Goal: Use online tool/utility: Utilize a website feature to perform a specific function

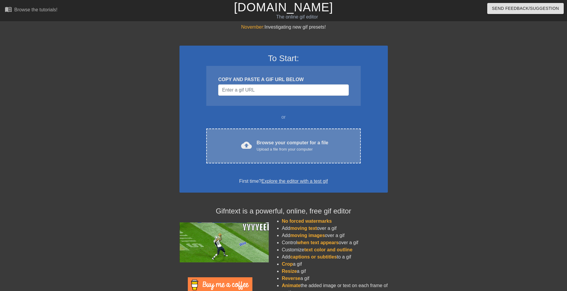
click at [305, 157] on div "cloud_upload Browse your computer for a file Upload a file from your computer C…" at bounding box center [283, 145] width 154 height 35
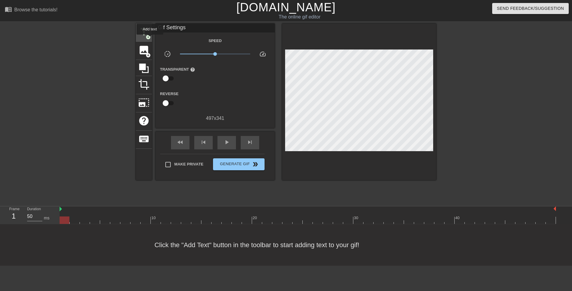
click at [144, 32] on span "title" at bounding box center [143, 31] width 11 height 11
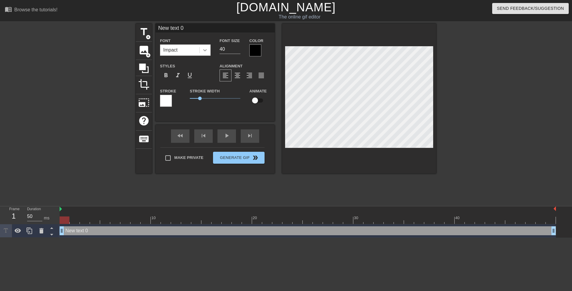
click at [207, 49] on icon at bounding box center [205, 50] width 6 height 6
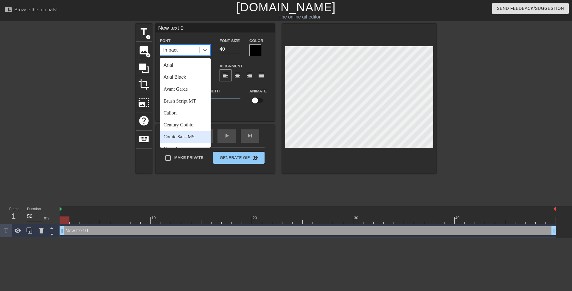
click at [201, 136] on div "Comic Sans MS" at bounding box center [185, 137] width 51 height 12
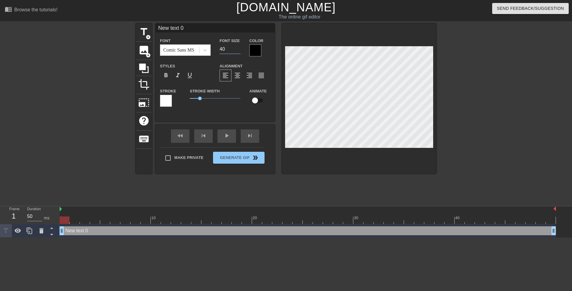
drag, startPoint x: 226, startPoint y: 49, endPoint x: 216, endPoint y: 46, distance: 10.2
click at [216, 46] on div "Font Size 40" at bounding box center [230, 46] width 30 height 19
type input "20"
click at [258, 48] on div at bounding box center [255, 50] width 12 height 12
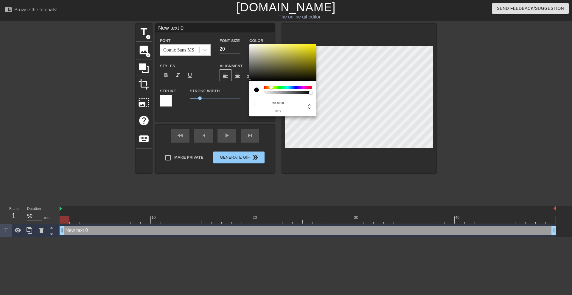
click at [271, 88] on div at bounding box center [288, 87] width 48 height 3
drag, startPoint x: 297, startPoint y: 53, endPoint x: 325, endPoint y: 32, distance: 34.9
click at [326, 31] on div "#FFEF00 hex" at bounding box center [286, 147] width 572 height 295
click at [272, 87] on div at bounding box center [272, 87] width 4 height 4
drag, startPoint x: 294, startPoint y: 66, endPoint x: 329, endPoint y: 31, distance: 49.9
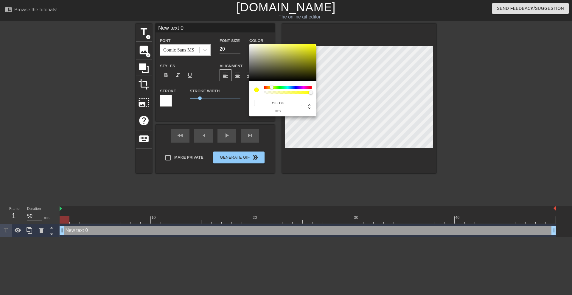
click at [329, 31] on div "#FFFF00 hex" at bounding box center [286, 147] width 572 height 295
type input "#FFF700"
click at [271, 87] on div at bounding box center [272, 87] width 4 height 4
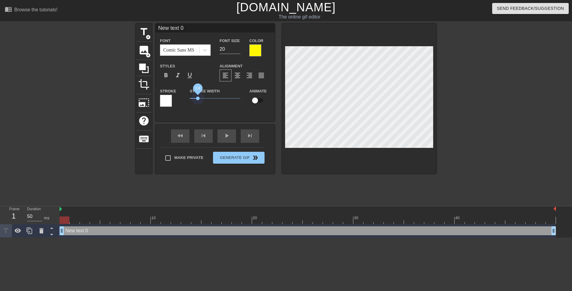
drag, startPoint x: 200, startPoint y: 98, endPoint x: 178, endPoint y: 101, distance: 21.6
click at [178, 101] on div "Stroke Stroke Width 0.8 Animate" at bounding box center [214, 99] width 119 height 25
click at [257, 48] on div at bounding box center [255, 50] width 12 height 12
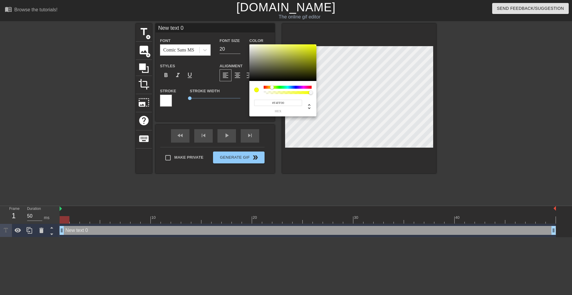
type input "#FDFF00"
click at [272, 88] on div at bounding box center [272, 87] width 4 height 4
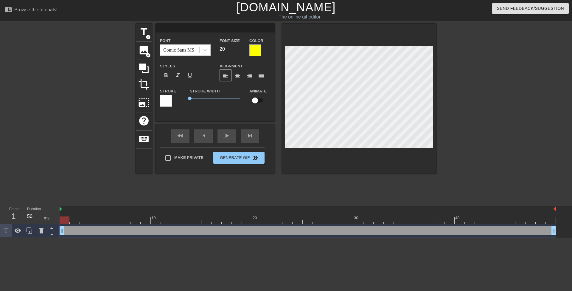
scroll to position [1, 1]
type textarea "O"
type input "O"
type textarea "Oh"
type input "Oh"
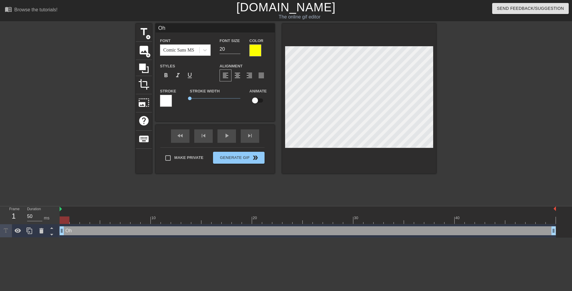
type textarea "Oh"
type input "Oh"
type textarea "Oh g"
type input "Oh g"
type textarea "Oh go"
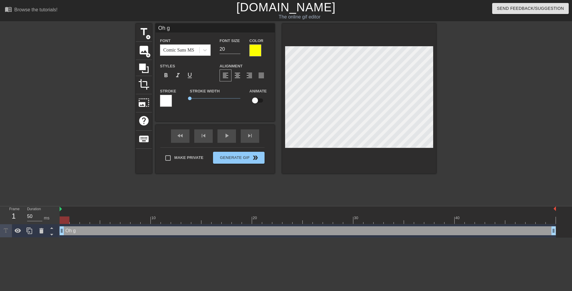
type input "Oh go"
type textarea "Oh god"
type input "Oh god"
type textarea "Oh god,"
type input "Oh god,"
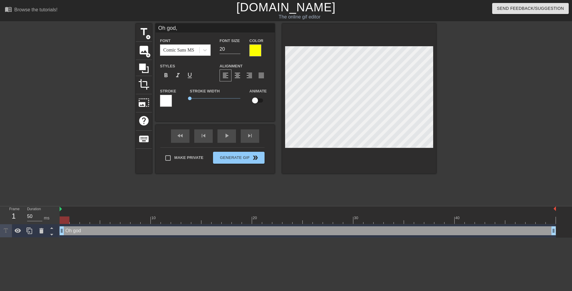
type textarea "Oh god,"
type input "Oh god,"
type textarea "Oh god, t"
type input "Oh god, t"
type textarea "Oh god, th"
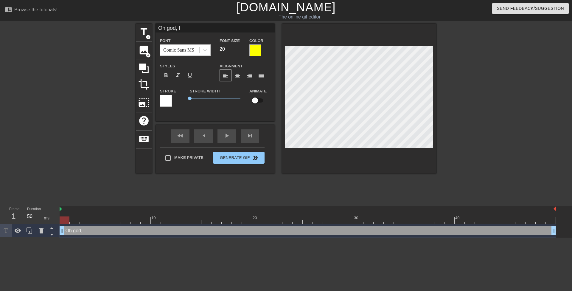
type input "Oh god, th"
type textarea "Oh god, thi"
type input "Oh god, thi"
type textarea "Oh god, this"
type input "Oh god, this"
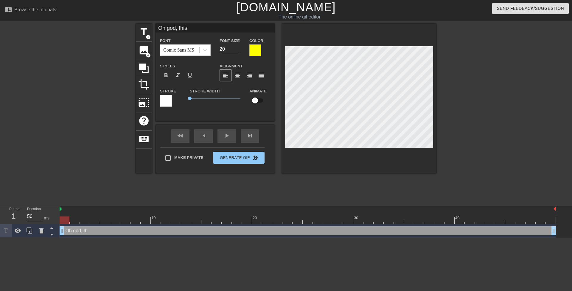
type textarea "Oh god, this"
type input "Oh god, this"
type textarea "Oh god, this i"
type input "Oh god, this i"
type textarea "Oh god, this is"
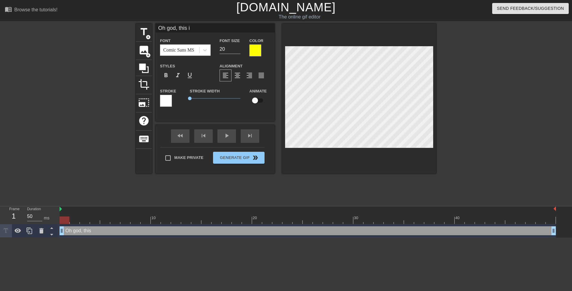
type input "Oh god, this is"
type textarea "Oh god, this is"
type input "Oh god, this is"
type textarea "Oh god, this is w"
type input "Oh god, this is w"
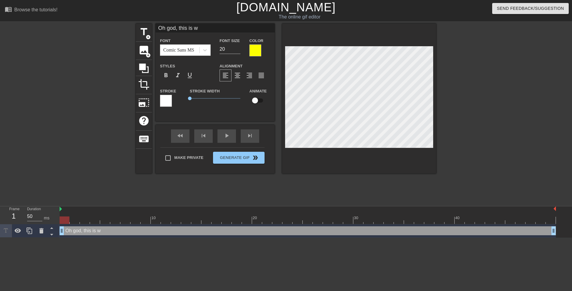
type textarea "Oh god, this is ws"
type input "Oh god, this is ws"
type textarea "Oh god, this is w"
type input "Oh god, this is w"
type textarea "Oh god, this is"
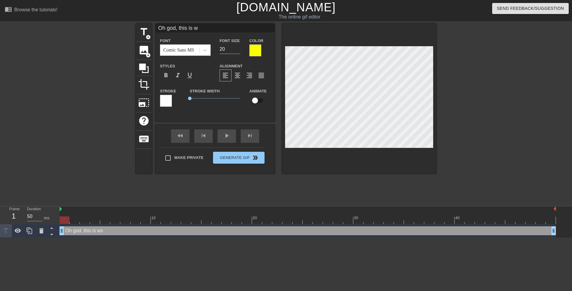
type input "Oh god, this is"
type textarea "Oh god, this is s"
type input "Oh god, this is s"
type textarea "Oh god, this is so"
type input "Oh god, this is so"
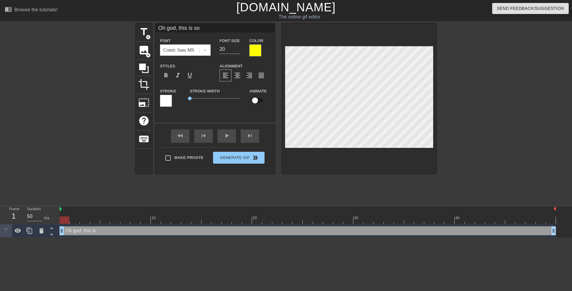
type textarea "Oh god, this is so"
type input "Oh god, this is so"
type textarea "Oh god, this is so w"
type input "Oh god, this is so w"
type textarea "Oh god, this is so wr"
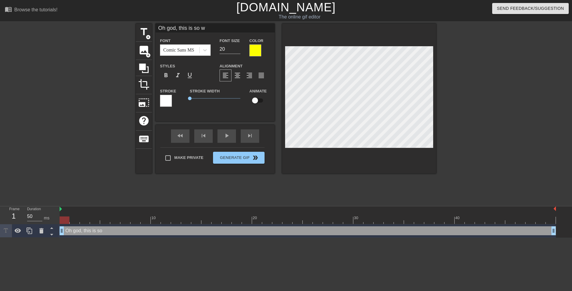
type input "Oh god, this is so wr"
type textarea "Oh god, this is so wro"
type input "Oh god, this is so wro"
type textarea "Oh god, this is so wron"
type input "Oh god, this is so wron"
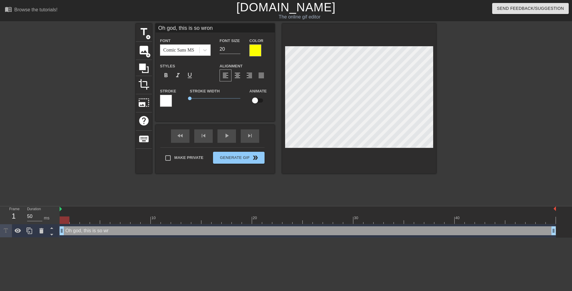
type textarea "Oh god, this is so wrong"
type input "Oh god, this is so wrong"
type textarea "Oh god, this is so wrong!"
type input "Oh god, this is so wrong!"
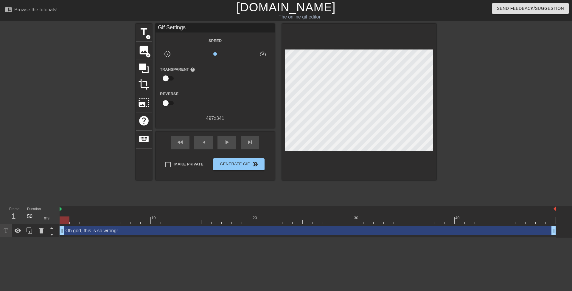
click at [499, 158] on div at bounding box center [487, 113] width 89 height 179
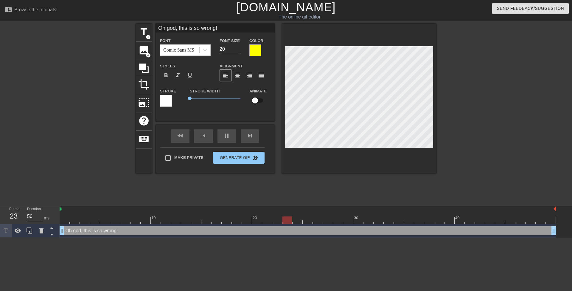
scroll to position [1, 4]
type input "Oh god, this is so wrong!"
type textarea "Oh god, this is so wrong!"
type input "Oh god, this is so wrong!I"
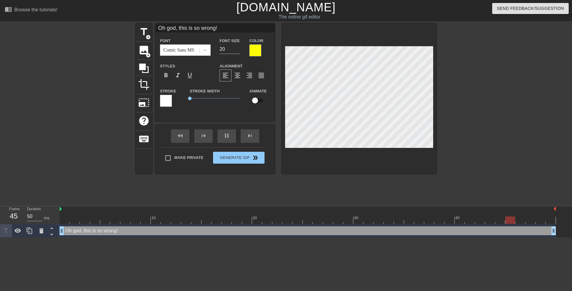
type textarea "Oh god, this is so wrong! I"
type input "Oh god, this is so wrong!I'"
type textarea "Oh god, this is so wrong! I'"
type input "Oh god, this is so wrong!I'm"
type textarea "Oh god, this is so wrong! I'm"
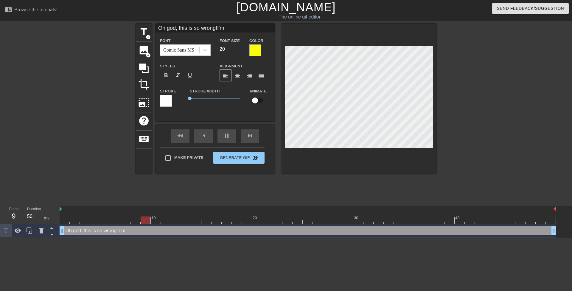
type input "Oh god, this is so wrong!I'm g"
type textarea "Oh god, this is so wrong! I'm g"
type input "Oh god, this is so wrong!I'm go"
type textarea "Oh god, this is so wrong! I'm go"
type input "Oh god, this is so wrong!I'm goi"
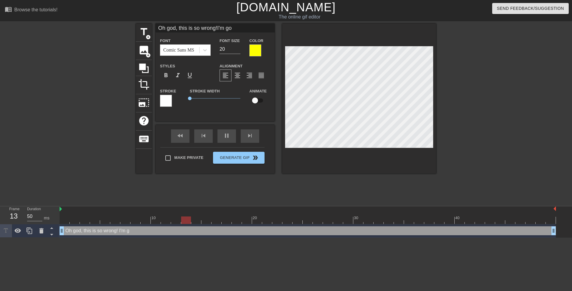
type textarea "Oh god, this is so wrong! I'm goi"
type input "Oh god, this is so wrong!I'm goin"
type textarea "Oh god, this is so wrong! I'm goin"
type input "Oh god, this is so wrong!I'm going"
type textarea "Oh god, this is so wrong! I'm going"
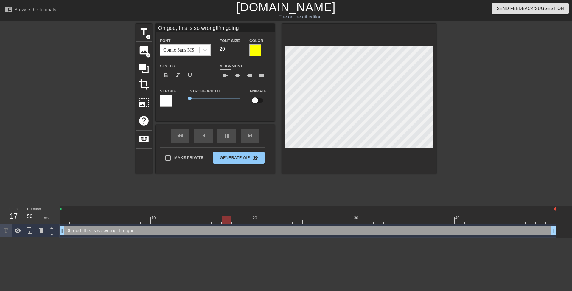
type input "Oh god, this is so wrong!I'm going"
type textarea "Oh god, this is so wrong! I'm going"
type input "Oh god, this is so wrong!I'm going t"
type textarea "Oh god, this is so wrong! I'm going t"
type input "Oh god, this is so wrong!I'm going to"
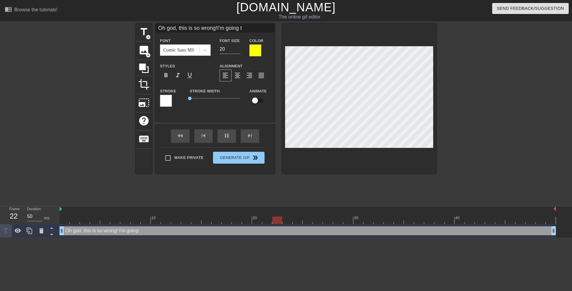
type textarea "Oh god, this is so wrong! I'm going to"
type input "Oh god, this is so wrong!I'm going to"
type textarea "Oh god, this is so wrong! I'm going to"
type input "Oh god, this is so wrong!I'm going to c"
type textarea "Oh god, this is so wrong! I'm going to c"
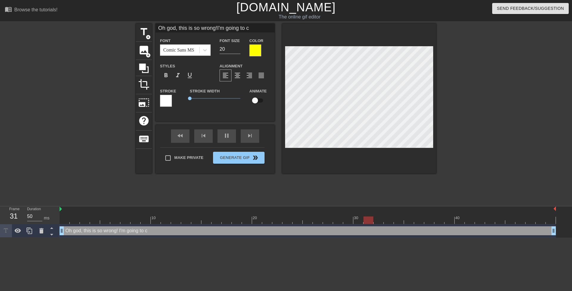
type input "Oh god, this is so wrong!I'm going to cu"
type textarea "Oh god, this is so wrong! I'm going to cu"
type input "Oh god, this is so wrong!I'm going to cum"
type textarea "Oh god, this is so wrong! I'm going to cum"
type input "Oh god, this is so wrong!I'm going to cum"
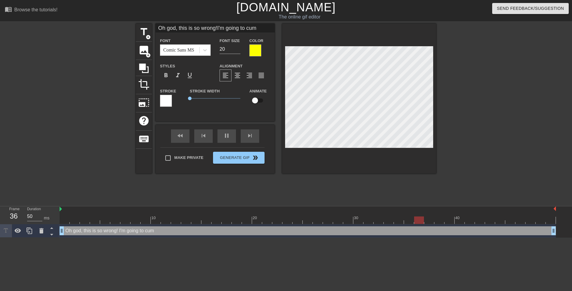
type textarea "Oh god, this is so wrong! I'm going to cum"
type input "Oh god, this is so wrong!I'm going to cum a"
type textarea "Oh god, this is so wrong! I'm going to cum a"
type input "Oh god, this is so wrong!I'm going to cum ag"
type textarea "Oh god, this is so wrong! I'm going to cum ag"
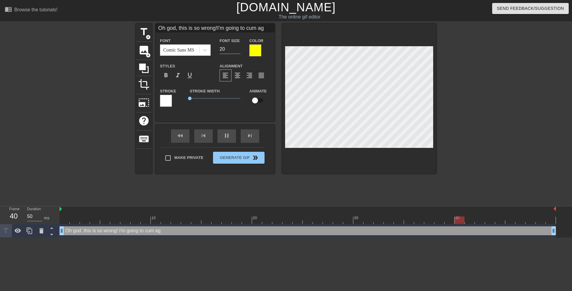
type input "Oh god, this is so wrong!I'm going to cum aga"
type textarea "Oh god, this is so wrong! I'm going to cum aga"
type input "Oh god, this is so wrong!I'm going to cum agai"
type textarea "Oh god, this is so wrong! I'm going to cum agai"
type input "Oh god, this is so wrong!I'm going to cum again"
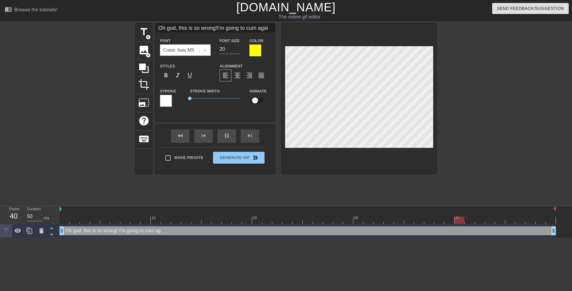
type textarea "Oh god, this is so wrong! I'm going to cum again"
type input "Oh god, this is so wrong!I'm going to cum again!"
type textarea "Oh god, this is so wrong! I'm going to cum again!"
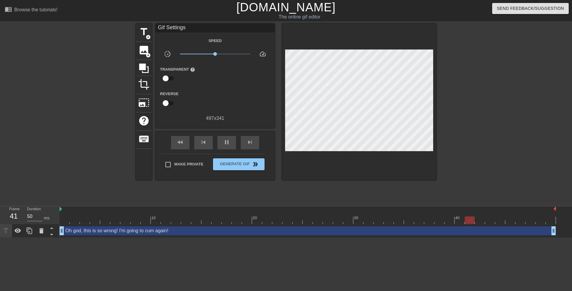
click at [474, 121] on div at bounding box center [487, 113] width 89 height 179
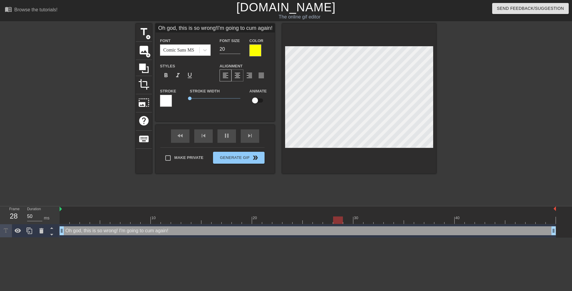
click at [237, 79] on div "format_align_center" at bounding box center [237, 75] width 12 height 12
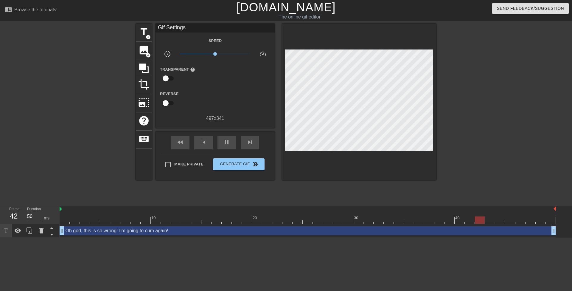
click at [452, 105] on div at bounding box center [487, 113] width 89 height 179
click at [453, 133] on div at bounding box center [487, 113] width 89 height 179
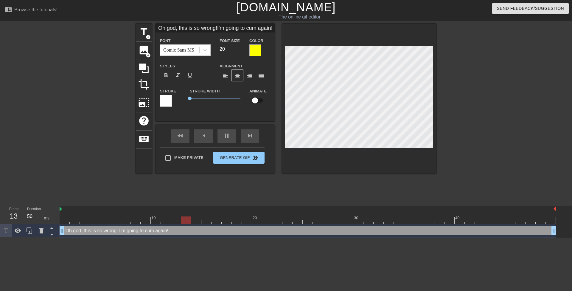
click at [470, 132] on div at bounding box center [487, 113] width 89 height 179
click at [25, 232] on div at bounding box center [30, 230] width 12 height 13
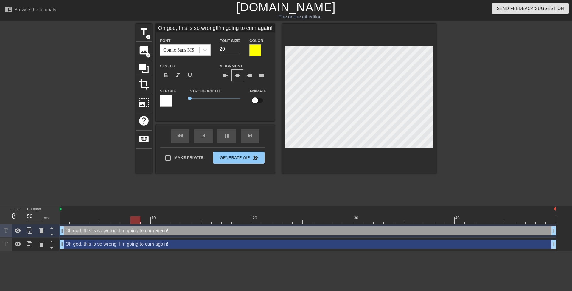
click at [166, 104] on div at bounding box center [166, 101] width 12 height 12
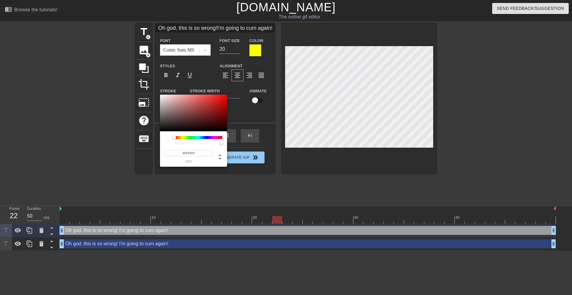
type input "Oh god, this is so wrong!I'm going to cum again!"
type input "#362D2D"
type input "Oh god, this is so wrong!I'm going to cum again!"
type input "#2C2626"
type input "Oh god, this is so wrong!I'm going to cum again!"
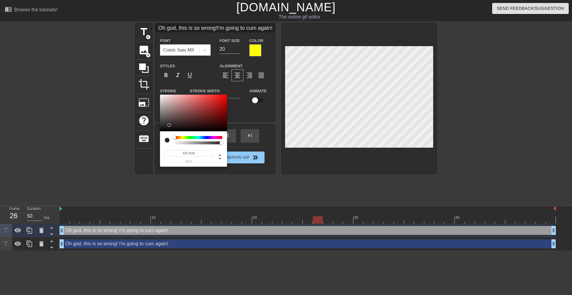
type input "#1B1A1A"
type input "Oh god, this is so wrong!I'm going to cum again!"
type input "#343434"
type input "Oh god, this is so wrong!I'm going to cum again!"
type input "#000000"
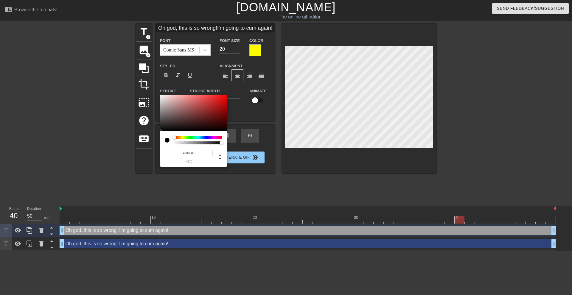
drag, startPoint x: 166, startPoint y: 126, endPoint x: 147, endPoint y: 149, distance: 29.2
click at [148, 148] on div "#000000 hex" at bounding box center [286, 147] width 572 height 295
type input "Oh god, this is so wrong!I'm going to cum again!"
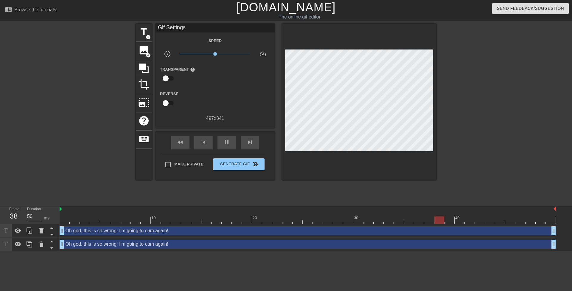
click at [137, 229] on div "Oh god, this is so wrong! I'm going to cum again! drag_handle drag_handle" at bounding box center [308, 230] width 496 height 9
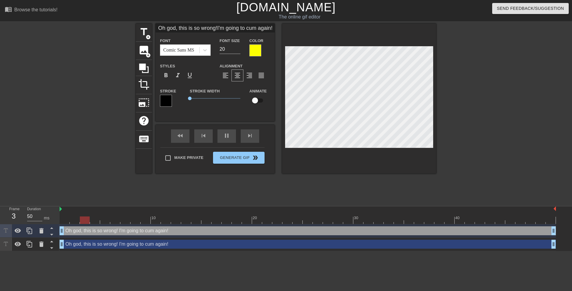
click at [258, 55] on div at bounding box center [255, 50] width 12 height 12
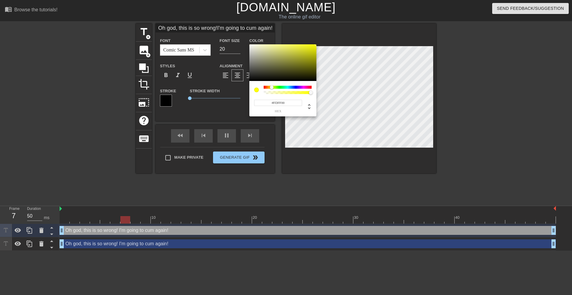
type input "Oh god, this is so wrong!I'm going to cum again!"
type input "#3C3C37"
type input "Oh god, this is so wrong!I'm going to cum again!"
type input "#343431"
type input "Oh god, this is so wrong!I'm going to cum again!"
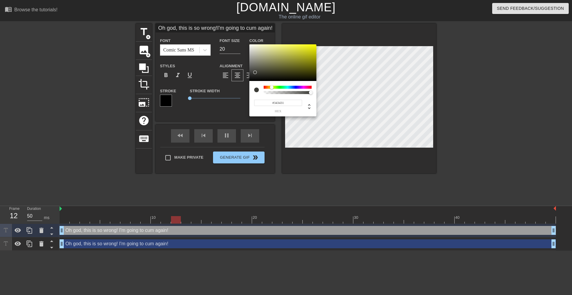
type input "#090905"
type input "Oh god, this is so wrong!I'm going to cum again!"
type input "#000000"
drag, startPoint x: 255, startPoint y: 73, endPoint x: 238, endPoint y: 101, distance: 32.7
click at [238, 101] on div "#000000 hex" at bounding box center [286, 147] width 572 height 295
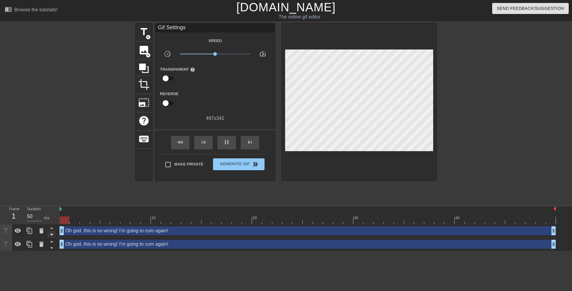
click at [49, 235] on icon at bounding box center [51, 234] width 7 height 7
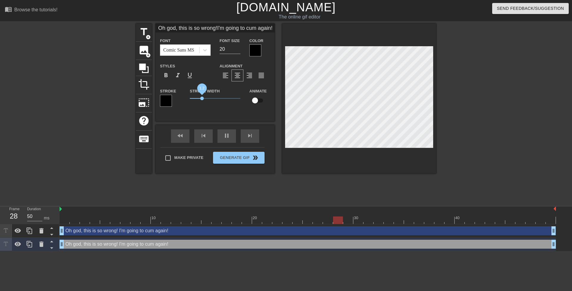
type input "Oh god, this is so wrong!I'm going to cum again!"
drag, startPoint x: 188, startPoint y: 98, endPoint x: 201, endPoint y: 98, distance: 13.1
click at [201, 98] on span "1.15" at bounding box center [202, 98] width 4 height 4
click at [492, 139] on div at bounding box center [487, 113] width 89 height 179
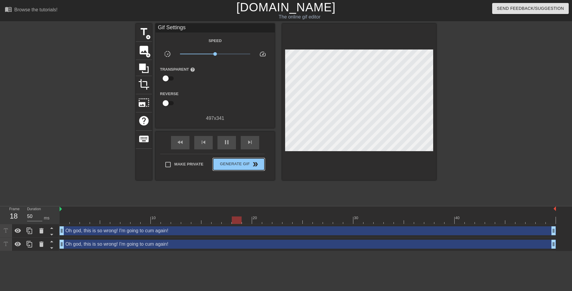
click at [238, 166] on span "Generate Gif double_arrow" at bounding box center [238, 164] width 47 height 7
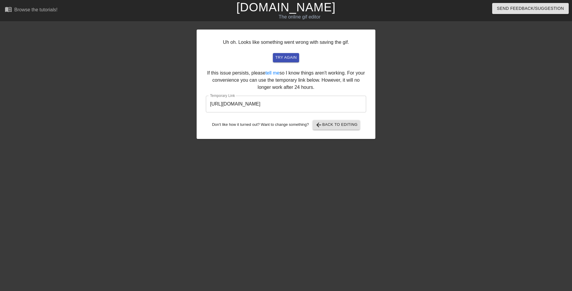
click at [319, 108] on input "https://www.gifntext.com/temp_generations/v9S1Uih0.gif" at bounding box center [286, 104] width 160 height 17
click at [295, 54] on span "try again" at bounding box center [285, 57] width 21 height 7
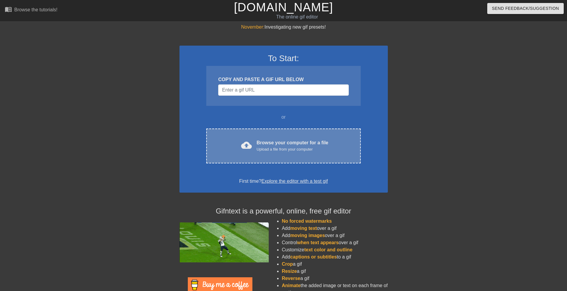
click at [298, 149] on div "Upload a file from your computer" at bounding box center [293, 149] width 72 height 6
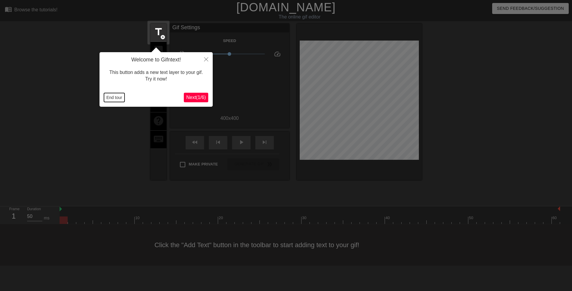
click at [119, 99] on button "End tour" at bounding box center [114, 97] width 21 height 9
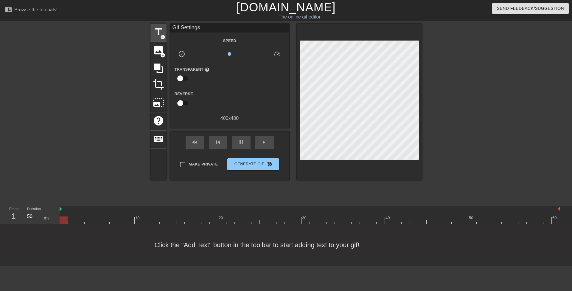
click at [162, 33] on span "title" at bounding box center [158, 31] width 11 height 11
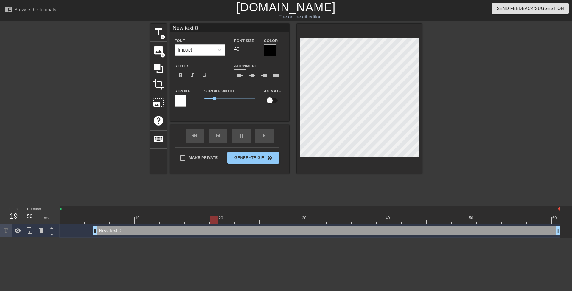
click at [227, 47] on div "Font Impact" at bounding box center [200, 46] width 60 height 19
click at [223, 48] on div at bounding box center [219, 50] width 11 height 11
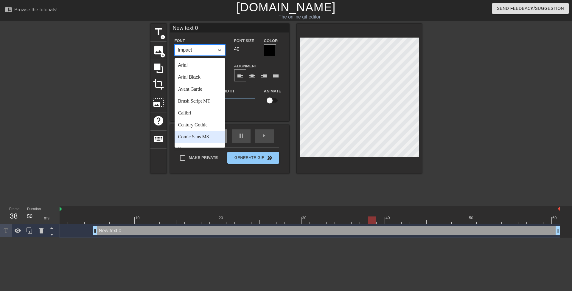
click at [209, 135] on div "Comic Sans MS" at bounding box center [200, 137] width 51 height 12
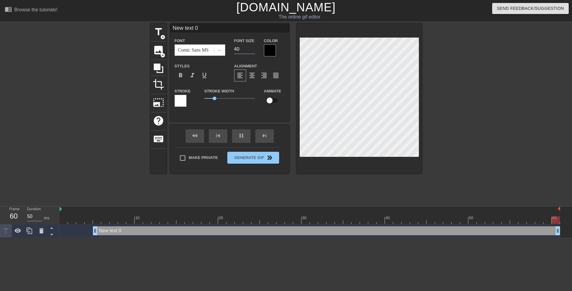
click at [235, 49] on input "40" at bounding box center [244, 49] width 21 height 10
drag, startPoint x: 234, startPoint y: 48, endPoint x: 244, endPoint y: 49, distance: 10.4
click at [244, 49] on input "40" at bounding box center [244, 49] width 21 height 10
type input "1"
type input "20"
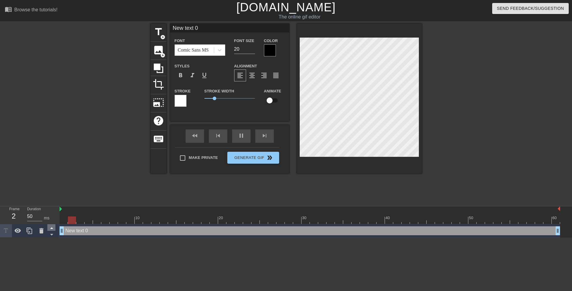
drag, startPoint x: 96, startPoint y: 231, endPoint x: 51, endPoint y: 224, distance: 45.7
click at [52, 226] on div "Frame 2 Duration 50 ms 10 20 30 40 50 60 New text 0 drag_handle drag_handle" at bounding box center [286, 221] width 572 height 31
click at [269, 49] on div at bounding box center [270, 50] width 12 height 12
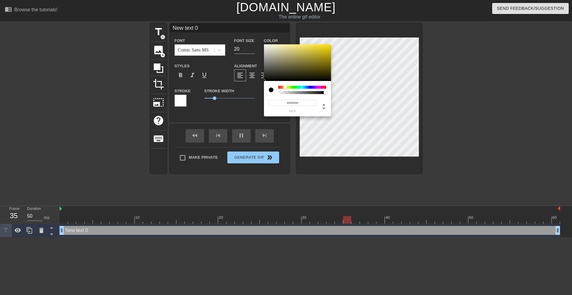
drag, startPoint x: 287, startPoint y: 87, endPoint x: 284, endPoint y: 86, distance: 4.1
click at [284, 86] on div at bounding box center [302, 87] width 48 height 3
drag, startPoint x: 310, startPoint y: 63, endPoint x: 373, endPoint y: 18, distance: 77.7
click at [374, 18] on div "#FFAE00 hex" at bounding box center [286, 147] width 572 height 295
type input "#F9FF00"
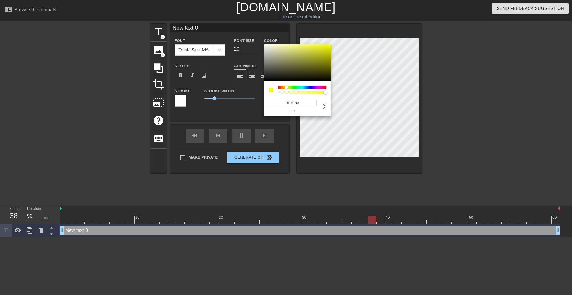
click at [286, 88] on div at bounding box center [286, 87] width 4 height 4
click at [297, 104] on input "#F9FF00" at bounding box center [293, 103] width 48 height 6
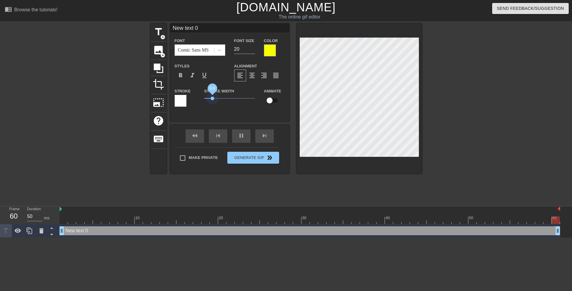
drag, startPoint x: 215, startPoint y: 99, endPoint x: 189, endPoint y: 98, distance: 25.7
click at [194, 100] on div "Stroke Stroke Width 0.8 Animate" at bounding box center [229, 99] width 119 height 25
paste textarea "Don't be shy, your parents are gone"
type input "Don't be shy, your parents are gone"
type textarea "Don't be shy, your parents are gone"
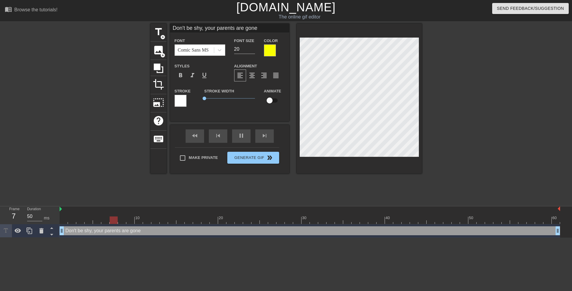
scroll to position [1, 1]
click at [471, 112] on div at bounding box center [473, 113] width 89 height 179
paste textarea "I said I’d help you pass. I didn’t say how…"
type textarea "I said I’d help you pass. I didn’t say how…"
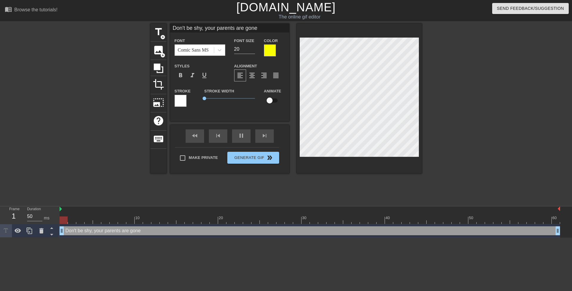
type input "I said I’d help you pass. I didn’t say how…"
type textarea "I said I’d help you pass. I didn’t say how…"
type input "I said I’d help you pass. I didn’t say how…"
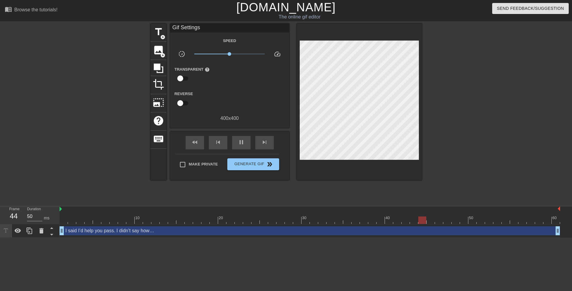
click at [474, 126] on div at bounding box center [473, 113] width 89 height 179
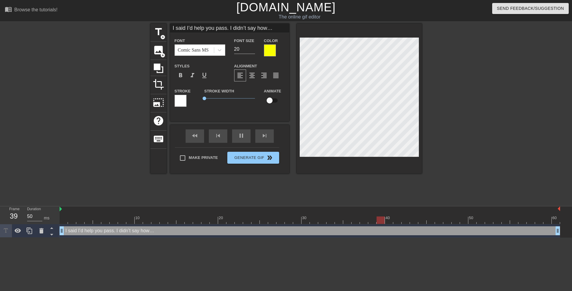
type input "I said I’d help you pass.I didn’t say how…"
type textarea "I said I’d help you pass.I didn’t say how…"
type input "I said I’d help you pass.I didn’t say how…"
type textarea "I said I’d help you pass. I didn’t say how…"
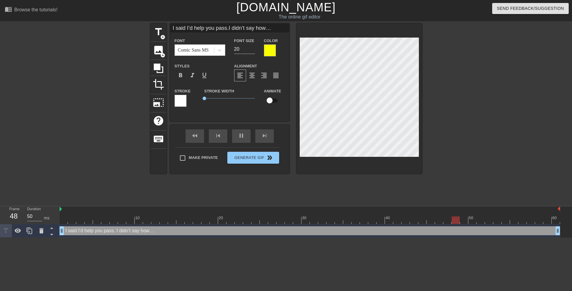
click at [442, 128] on div at bounding box center [473, 113] width 89 height 179
type input "I said I’d help you pass.B didn’t say how…"
type textarea "I said I’d help you pass. B didn’t say how…"
type input "I said I’d help you pass.Bu didn’t say how…"
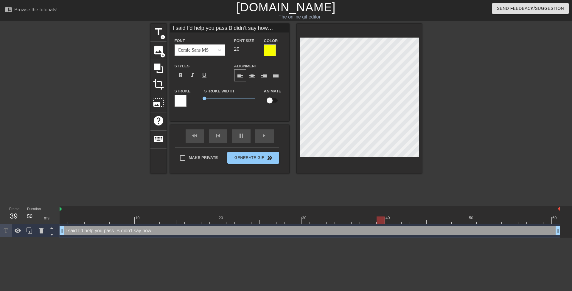
type textarea "I said I’d help you pass. Bu didn’t say how…"
type input "I said I’d help you pass.But didn’t say how…"
type textarea "I said I’d help you pass. But didn’t say how…"
type input "I said I’d help you pass.But didn’t say how…"
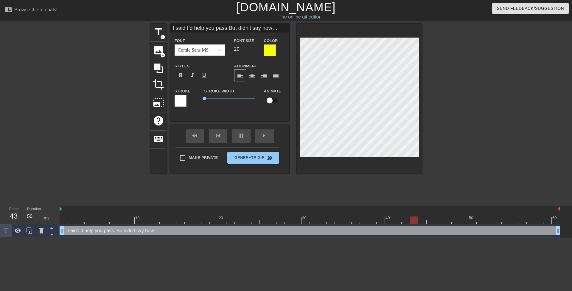
type textarea "I said I’d help you pass. But didn’t say how…"
type input "I said I’d help you pass.But I didn’t say how…"
type textarea "I said I’d help you pass. But I didn’t say how…"
click at [252, 76] on span "format_align_center" at bounding box center [251, 75] width 7 height 7
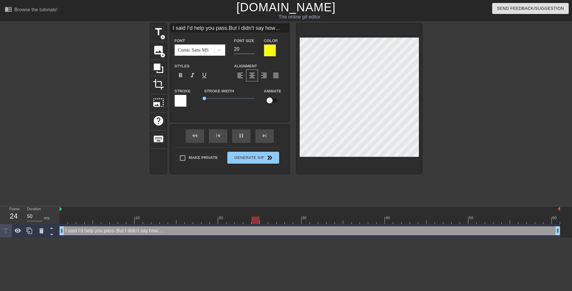
click at [486, 121] on div at bounding box center [473, 113] width 89 height 179
click at [457, 135] on div at bounding box center [473, 113] width 89 height 179
type input "I said I’dhelp you pass.But I didn’t say how…"
type textarea "I said I’dhelp you pass. But I didn’t say how…"
type input "I said I’dhelp you pass.But I didn’t say how…"
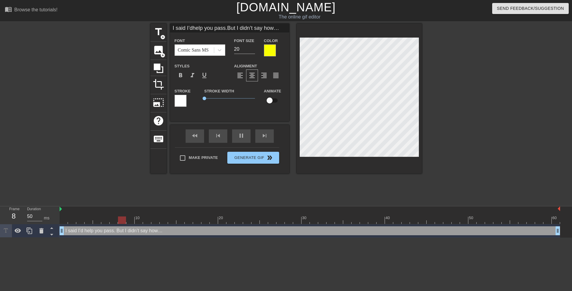
type textarea "I said I’d help you pass. But I didn’t say how…"
click at [460, 58] on div at bounding box center [473, 113] width 89 height 179
click at [241, 77] on span "format_align_left" at bounding box center [239, 75] width 7 height 7
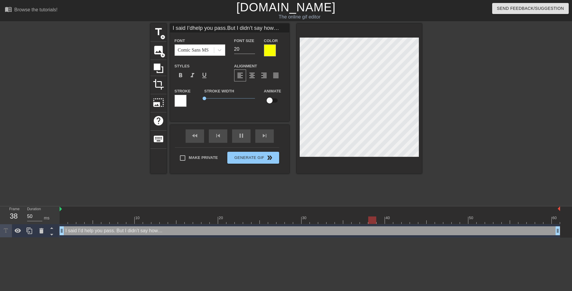
scroll to position [1, 1]
type input "I said I’dhelp you pass.ButI didn’t say how…"
type textarea "I said I’d help you pass. ButI didn’t say how…"
type input "I said I’dhelp you pass.BuI didn’t say how…"
type textarea "I said I’d help you pass. BuI didn’t say how…"
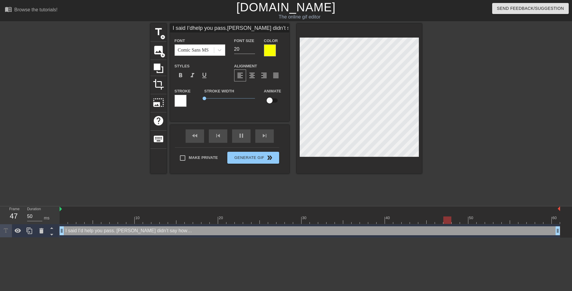
type input "I said I’dhelp you pass.BI didn’t say how…"
type textarea "I said I’d help you pass. BI didn’t say how…"
type input "I said I’dhelp you pass.I didn’t say how…"
type textarea "I said I’d help you pass. I didn’t say how…"
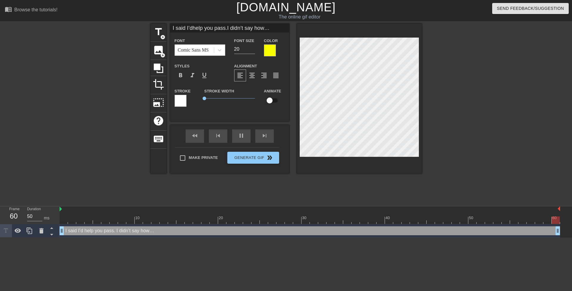
click at [469, 66] on div at bounding box center [473, 113] width 89 height 179
type input "I said I’dhelp youpass.I didn’t say how…"
type textarea "I said I’d help youpass. I didn’t say how…"
type input "I said I’dhelp youpass.I didn’t say how…"
type textarea "I said I’d help you pass. I didn’t say how…"
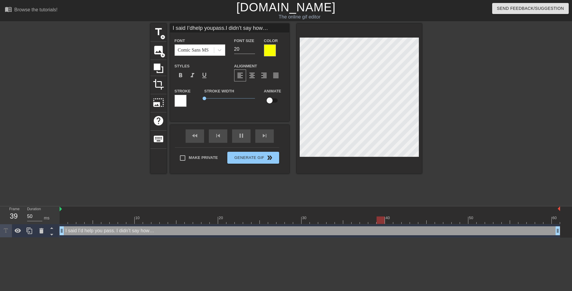
click at [435, 64] on div at bounding box center [473, 113] width 89 height 179
type input "I said I’dhelp youpass.I didn’t say how…"
type textarea "I said I’d help you pass. I didn’t say how…"
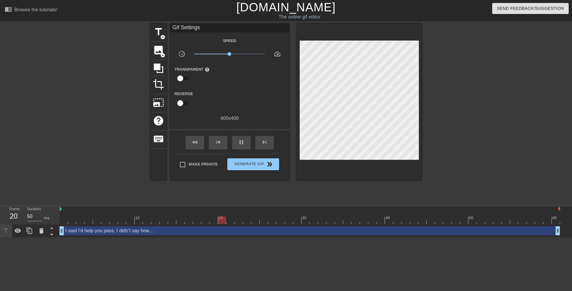
drag, startPoint x: 439, startPoint y: 74, endPoint x: 427, endPoint y: 73, distance: 12.5
click at [439, 74] on div at bounding box center [473, 113] width 89 height 179
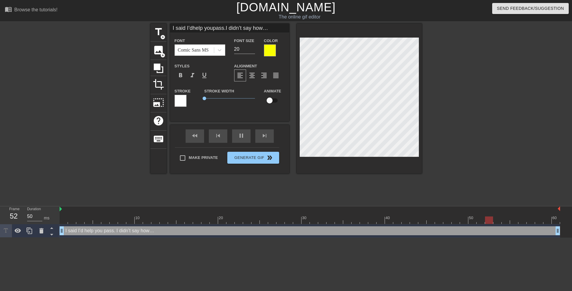
type input "I said I’dhelp youpass.I didn’tsay how…"
type textarea "I said I’d help you pass. I didn’tsay how…"
type input "I said I’dhelp youpass.I didn’tsay how…"
type textarea "I said I’d help you pass. I didn’t say how…"
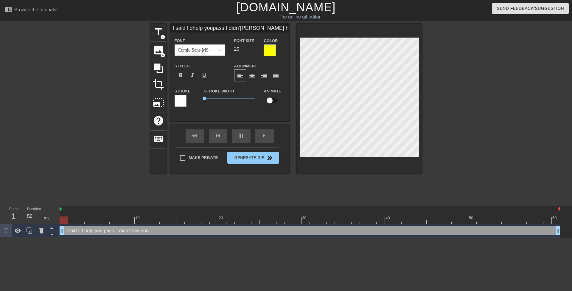
click at [455, 83] on div at bounding box center [473, 113] width 89 height 179
click at [473, 86] on div at bounding box center [473, 113] width 89 height 179
type input "I said I’dhelp youpass..I didn’tsay how…"
type textarea "I said I’d help you pass.. I didn’t say how…"
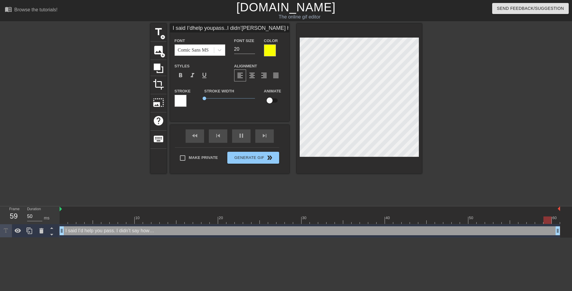
type input "I said I’dhelp youpass...I didn’tsay how…"
type textarea "I said I’d help you pass... I didn’t say how…"
type input "I said I’dhelp youpass...I didn’tsay how…"
type textarea "I said I’dhelp you pass... I didn’t say how…"
type input "I said I’d help youpass...I didn’tsay how…"
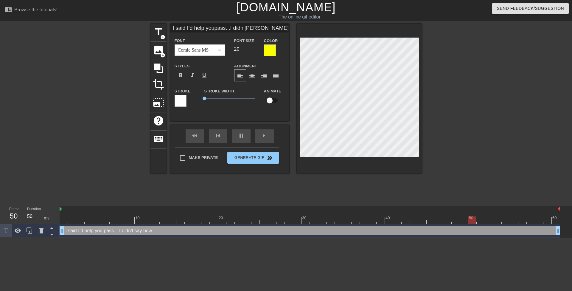
type textarea "I said I’d help you pass... I didn’t say how…"
type input "I said I’d helpyoupass...I didn’tsay how…"
type textarea "I said I’d help you pass... I didn’t say how…"
type input "I said I’d helpyoupass...I didn’tsay how…"
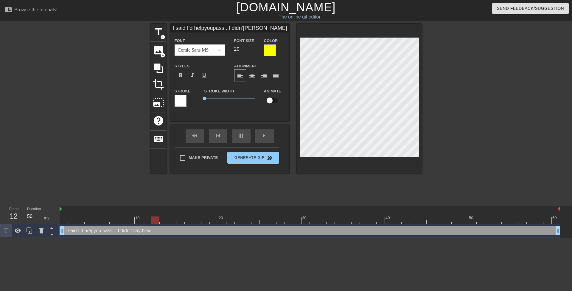
scroll to position [1, 1]
type input "I said I’d helpyoupass...I didn’tsay how…"
type textarea "I said I’d help youpass... I didn’t say how…"
type input "I said I’d helpyou pass...I didn’tsay how…"
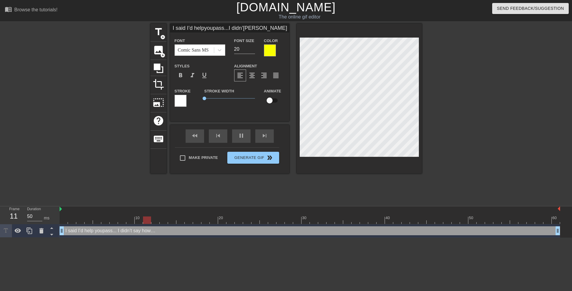
type textarea "I said I’d help you pass... I didn’t say how…"
type input "I said I’d helpyou pass...I didn’t say how…"
type textarea "I said I’d help you pass... I didn’t say how…"
type input "I said I’d helpyou pass...I didn’t ssay how…"
type textarea "I said I’d help you pass... I didn’t s say how…"
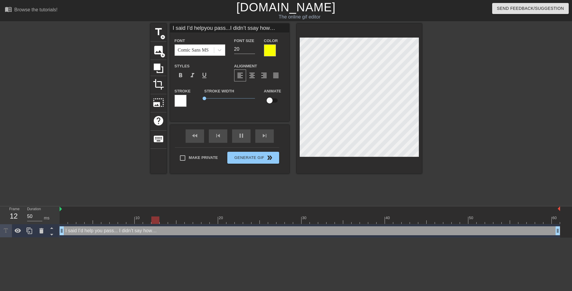
type input "I said I’d helpyou pass...I didn’t sasay how…"
type textarea "I said I’d help you pass... I didn’t sa say how…"
type input "I said I’d helpyou pass...I didn’t saysay how…"
type textarea "I said I’d help you pass... I didn’t say say how…"
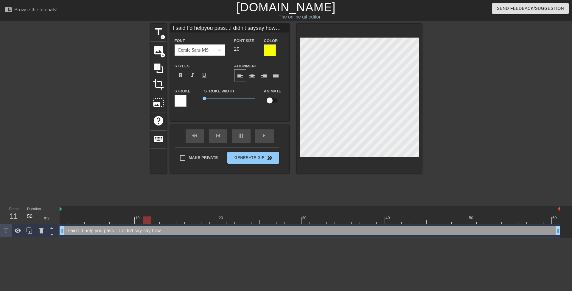
type input "I said I’d helpyou pass...I didn’t sayhow…"
type textarea "I said I’d help you pass... I didn’t say how…"
click at [431, 79] on div at bounding box center [473, 113] width 89 height 179
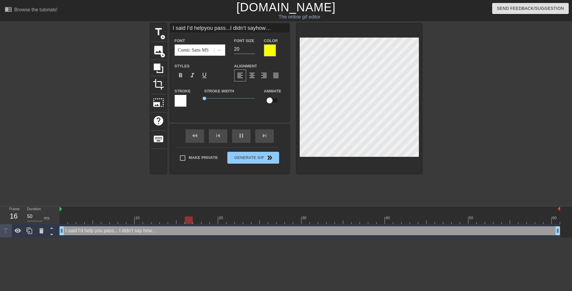
click at [299, 65] on div at bounding box center [359, 99] width 125 height 150
type input "I said I’d helpyou pass...I didn’t sayhow…"
type textarea "I said I’d help you pass... I didn’t say how…"
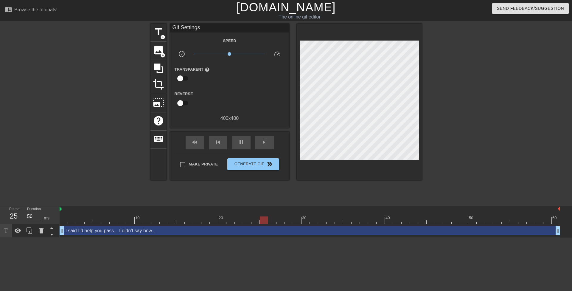
click at [463, 71] on div at bounding box center [473, 113] width 89 height 179
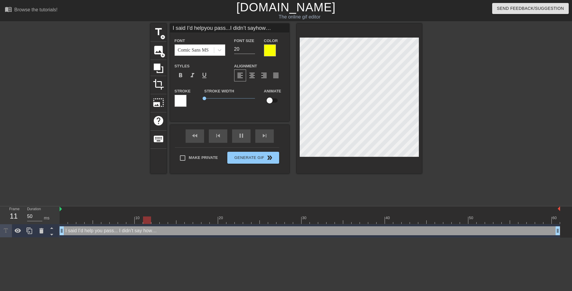
type input "I said I’d helpyou pass..I didn’t sayhow…"
type textarea "I said I’d help you pass.. I didn’t say how…"
type input "I said I’d helpyou pass.I didn’t sayhow…"
type textarea "I said I’d help you pass. I didn’t say how…"
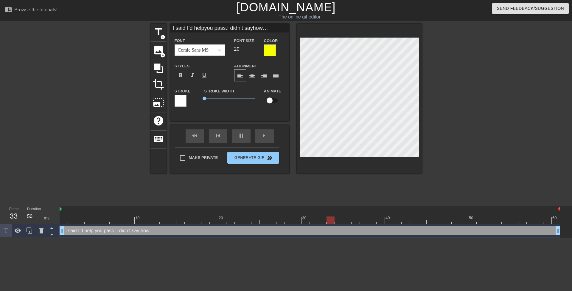
click at [470, 63] on div at bounding box center [473, 113] width 89 height 179
type input "I said I’d helpyou pass.I didn’t sayhow…"
type textarea "I said I’d help you pass. I didn’t say how…"
click at [464, 64] on div at bounding box center [473, 113] width 89 height 179
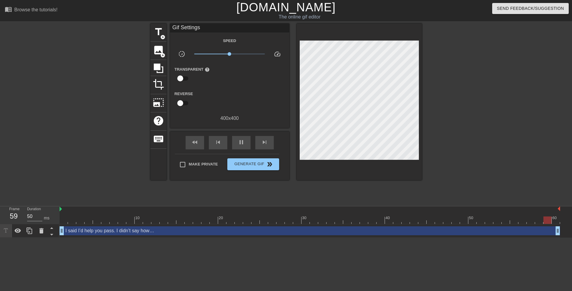
click at [470, 67] on div at bounding box center [473, 113] width 89 height 179
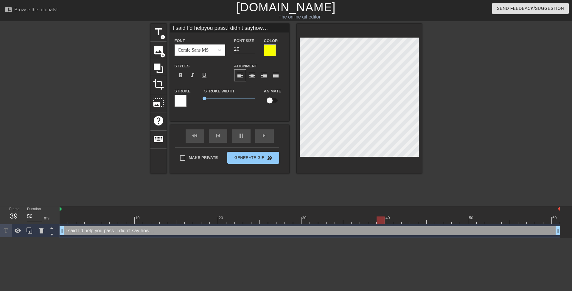
scroll to position [1, 1]
type input "I said I’d helpyou pass.I didn’t sayhow…"
type textarea "I said I’d helpyou pass. I didn’t say how…"
type input "I said I’d helyou pass.I didn’t sayhow…"
type textarea "I said I’d helyou pass. I didn’t say how…"
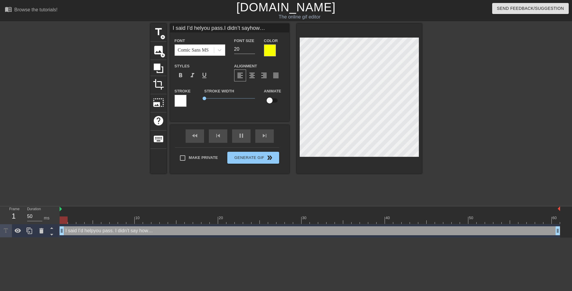
scroll to position [1, 2]
type input "I said I’d helpyou pass.I didn’t sayhow…"
type textarea "I said I’d helpyou pass. I didn’t say how…"
type input "I said I’d help you pass.I didn’t sayhow…"
type textarea "I said I’d help you pass. I didn’t say how…"
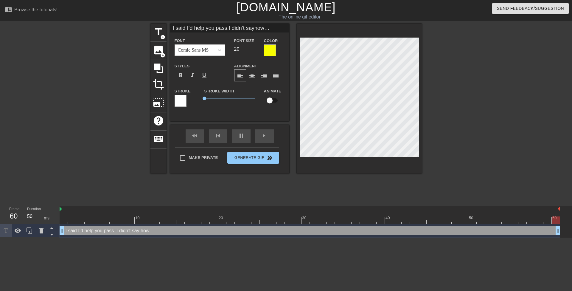
type input "I said I’d help youpass.I didn’t sayhow…"
type textarea "I said I’d help youpass. I didn’t say how…"
type input "I said I’d help youpass.I didn’t sayhow…"
type textarea "I said I’d help you pass. I didn’t say how…"
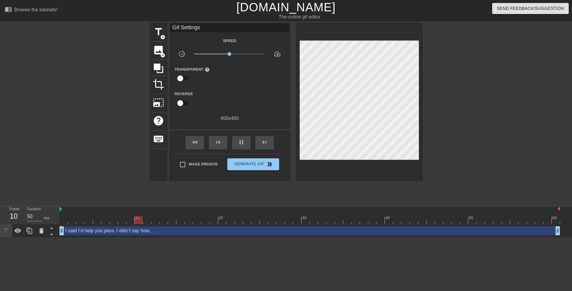
drag, startPoint x: 454, startPoint y: 61, endPoint x: 419, endPoint y: 60, distance: 34.3
click at [453, 61] on div at bounding box center [473, 113] width 89 height 179
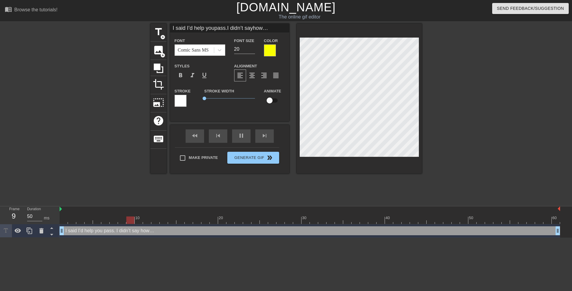
type input "I said I’d help youpass .I didn’t sayhow…"
type textarea "I said I’d help you pass . I didn’t say how…"
type input "I said I’d help youpass m.I didn’t sayhow…"
type textarea "I said I’d help you pass m. I didn’t say how…"
type input "I said I’d help youpass my.I didn’t sayhow…"
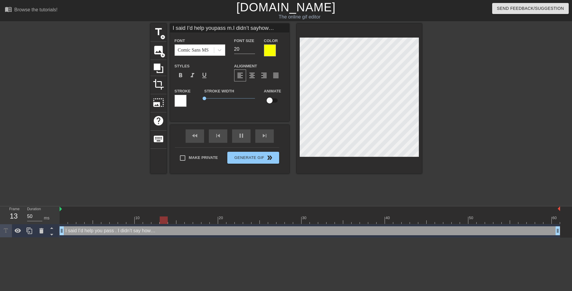
type textarea "I said I’d help you pass my. I didn’t say how…"
type input "I said I’d help youpass my .I didn’t sayhow…"
type textarea "I said I’d help you pass my . I didn’t say how…"
type input "I said I’d help youpass my c.I didn’t sayhow…"
type textarea "I said I’d help you pass my c. I didn’t say how…"
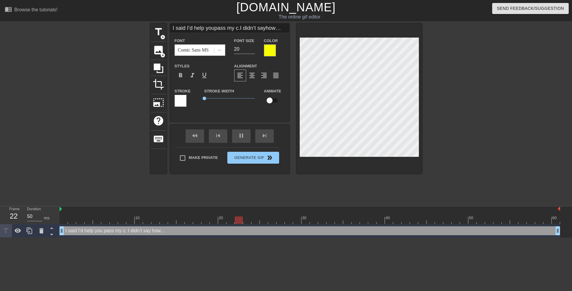
type input "I said I’d help youpass my cl.I didn’t sayhow…"
type textarea "I said I’d help you pass my cl. I didn’t say how…"
type input "I said I’d help youpass my cla.I didn’t sayhow…"
type textarea "I said I’d help you pass my cla. I didn’t say how…"
type input "I said I’d help youpass my clas.I didn’t sayhow…"
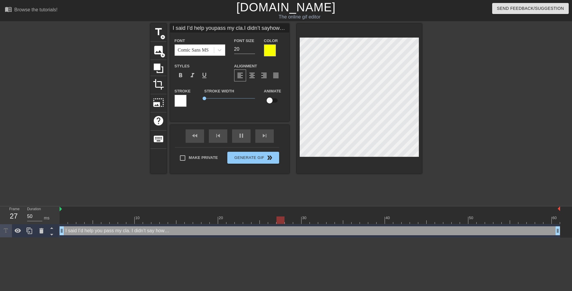
type textarea "I said I’d help you pass my clas. I didn’t say how…"
type input "I said I’d help youpass my class.I didn’t sayhow…"
type textarea "I said I’d help you pass my class. I didn’t say how…"
click at [482, 73] on div at bounding box center [473, 113] width 89 height 179
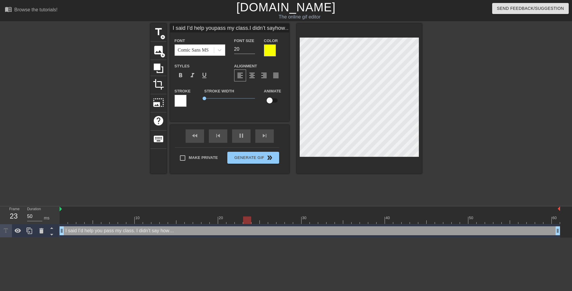
scroll to position [2, 1]
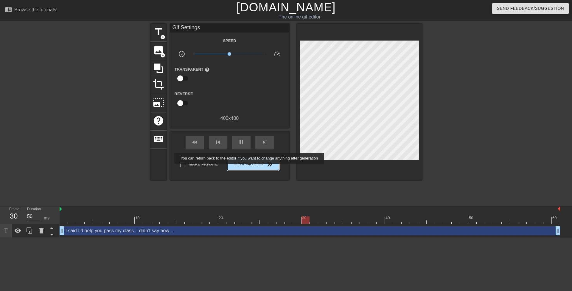
click at [253, 163] on span "Generate Gif double_arrow" at bounding box center [253, 164] width 47 height 7
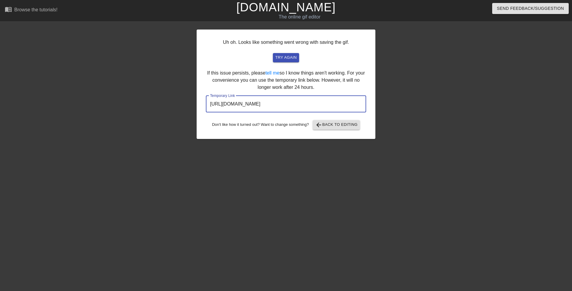
click at [274, 105] on input "https://www.gifntext.com/temp_generations/tr2bbBPn.gif" at bounding box center [286, 104] width 160 height 17
